Goal: Use online tool/utility: Use online tool/utility

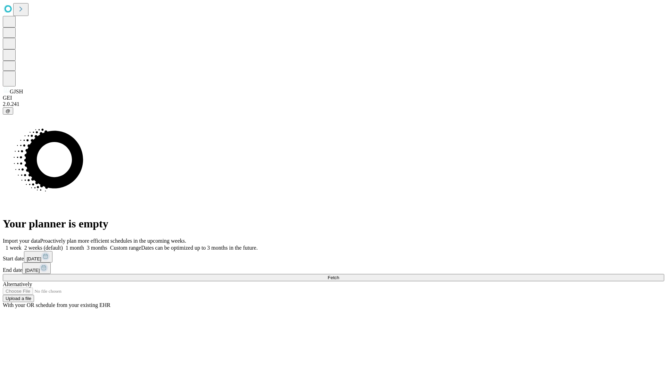
click at [63, 245] on label "2 weeks (default)" at bounding box center [42, 248] width 41 height 6
click at [339, 275] on span "Fetch" at bounding box center [333, 277] width 11 height 5
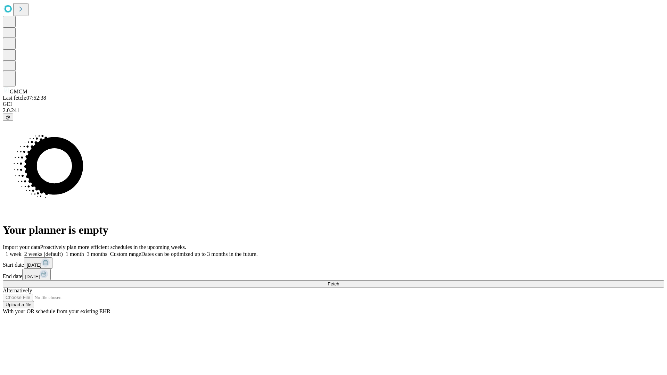
click at [339, 281] on span "Fetch" at bounding box center [333, 283] width 11 height 5
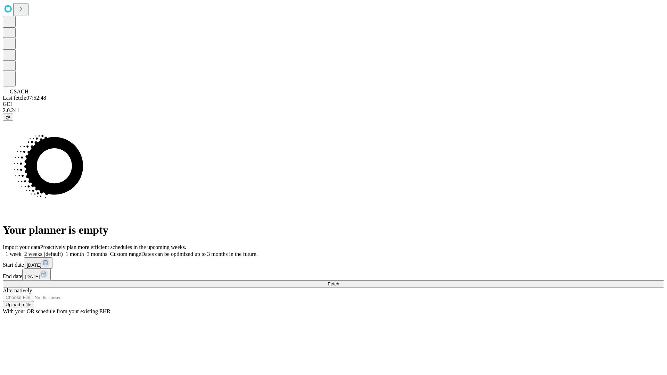
click at [63, 251] on label "2 weeks (default)" at bounding box center [42, 254] width 41 height 6
click at [339, 281] on span "Fetch" at bounding box center [333, 283] width 11 height 5
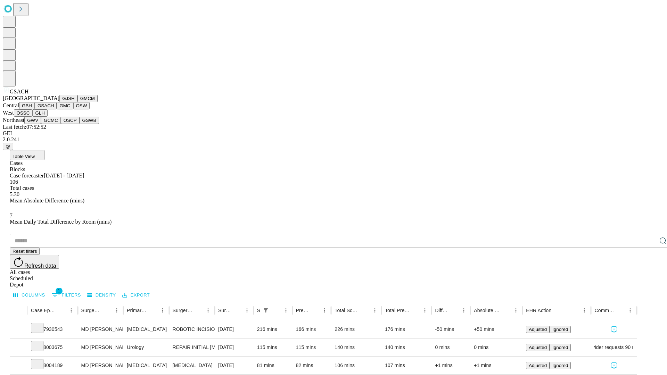
click at [57, 109] on button "GMC" at bounding box center [65, 105] width 16 height 7
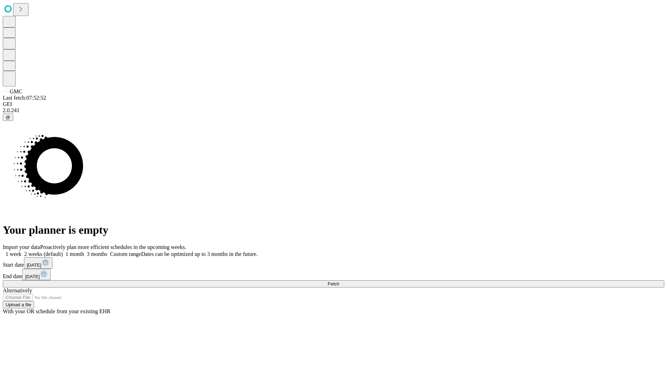
click at [63, 251] on label "2 weeks (default)" at bounding box center [42, 254] width 41 height 6
click at [339, 281] on span "Fetch" at bounding box center [333, 283] width 11 height 5
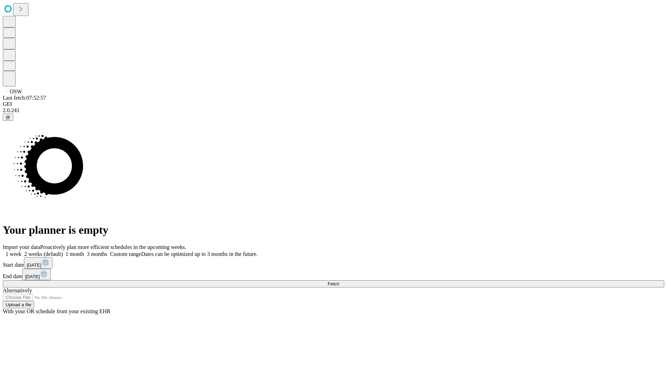
click at [63, 251] on label "2 weeks (default)" at bounding box center [42, 254] width 41 height 6
click at [339, 281] on span "Fetch" at bounding box center [333, 283] width 11 height 5
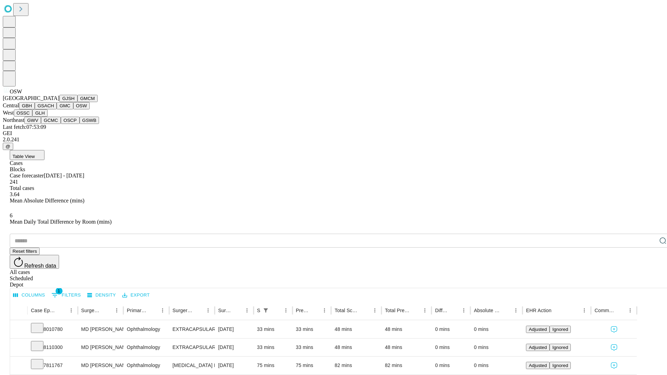
click at [33, 117] on button "OSSC" at bounding box center [23, 112] width 19 height 7
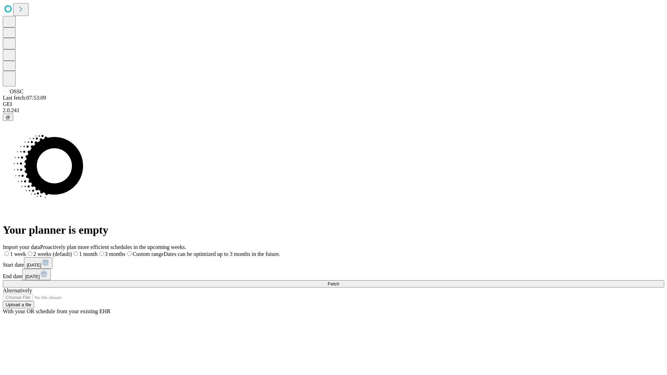
click at [72, 251] on label "2 weeks (default)" at bounding box center [49, 254] width 46 height 6
click at [339, 281] on span "Fetch" at bounding box center [333, 283] width 11 height 5
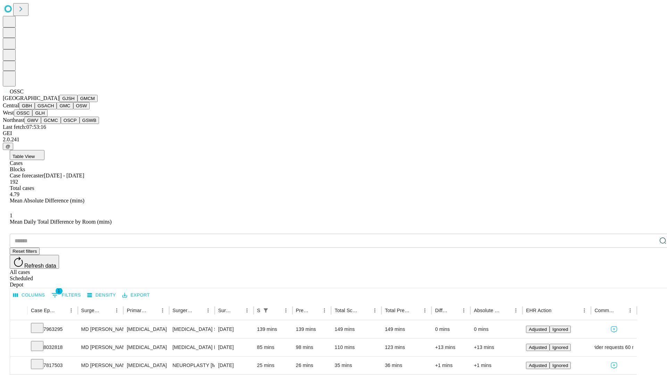
click at [47, 117] on button "GLH" at bounding box center [39, 112] width 15 height 7
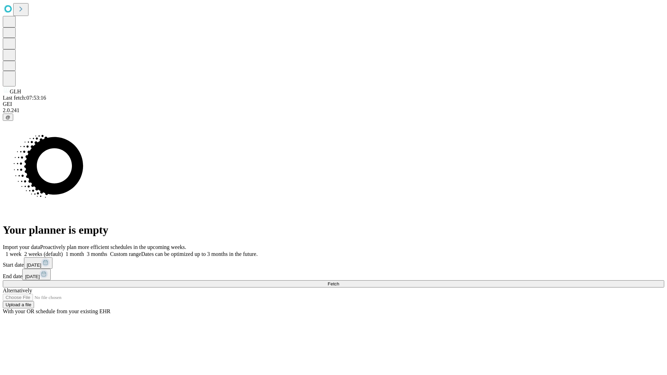
click at [63, 251] on label "2 weeks (default)" at bounding box center [42, 254] width 41 height 6
click at [339, 281] on span "Fetch" at bounding box center [333, 283] width 11 height 5
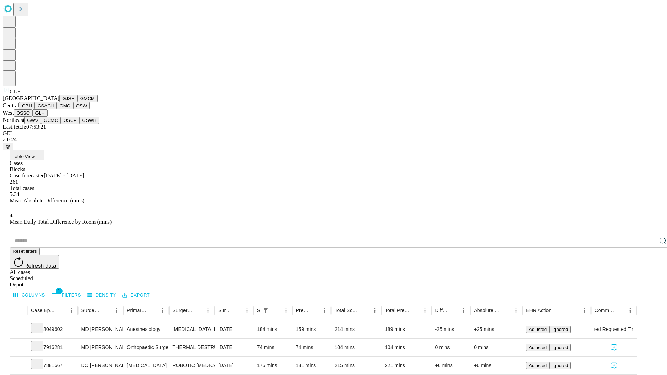
click at [41, 124] on button "GWV" at bounding box center [32, 120] width 17 height 7
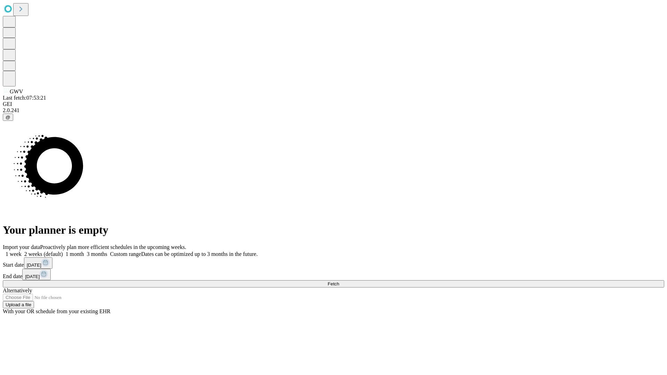
click at [63, 251] on label "2 weeks (default)" at bounding box center [42, 254] width 41 height 6
click at [339, 281] on span "Fetch" at bounding box center [333, 283] width 11 height 5
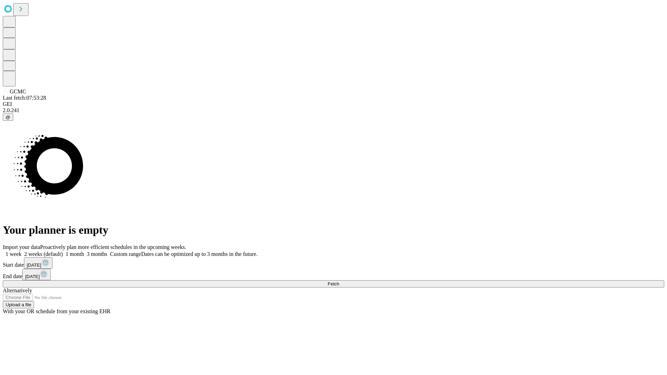
click at [63, 251] on label "2 weeks (default)" at bounding box center [42, 254] width 41 height 6
click at [339, 281] on span "Fetch" at bounding box center [333, 283] width 11 height 5
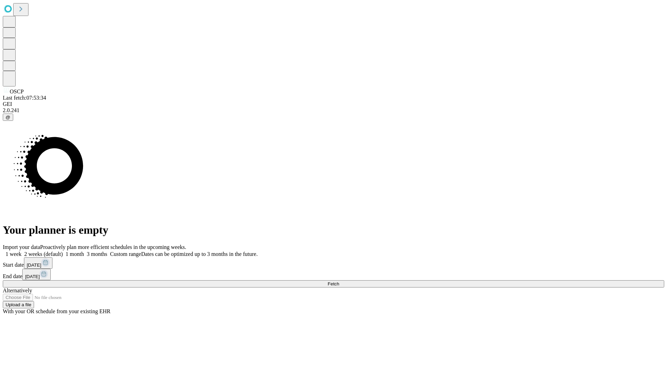
click at [63, 251] on label "2 weeks (default)" at bounding box center [42, 254] width 41 height 6
click at [339, 281] on span "Fetch" at bounding box center [333, 283] width 11 height 5
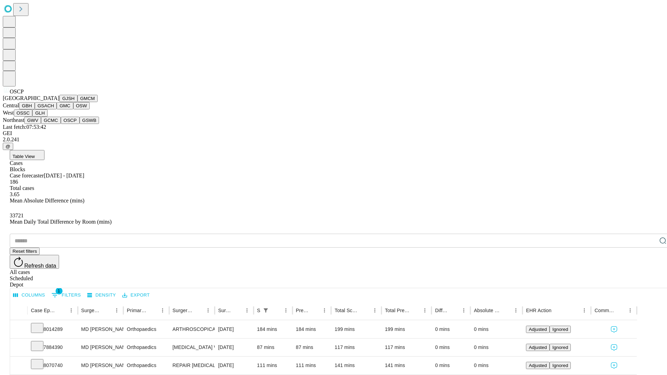
click at [80, 124] on button "GSWB" at bounding box center [90, 120] width 20 height 7
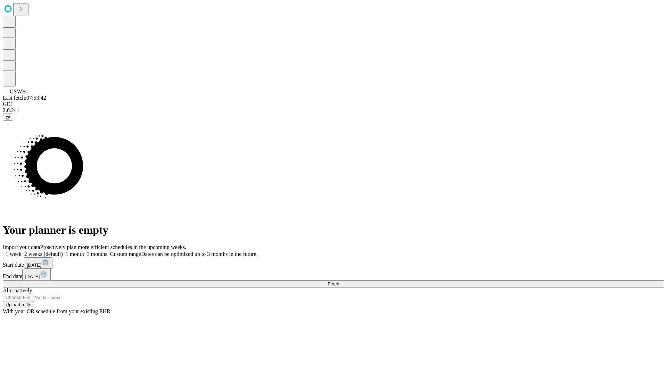
click at [63, 251] on label "2 weeks (default)" at bounding box center [42, 254] width 41 height 6
click at [339, 281] on span "Fetch" at bounding box center [333, 283] width 11 height 5
